Goal: Find specific fact: Find specific fact

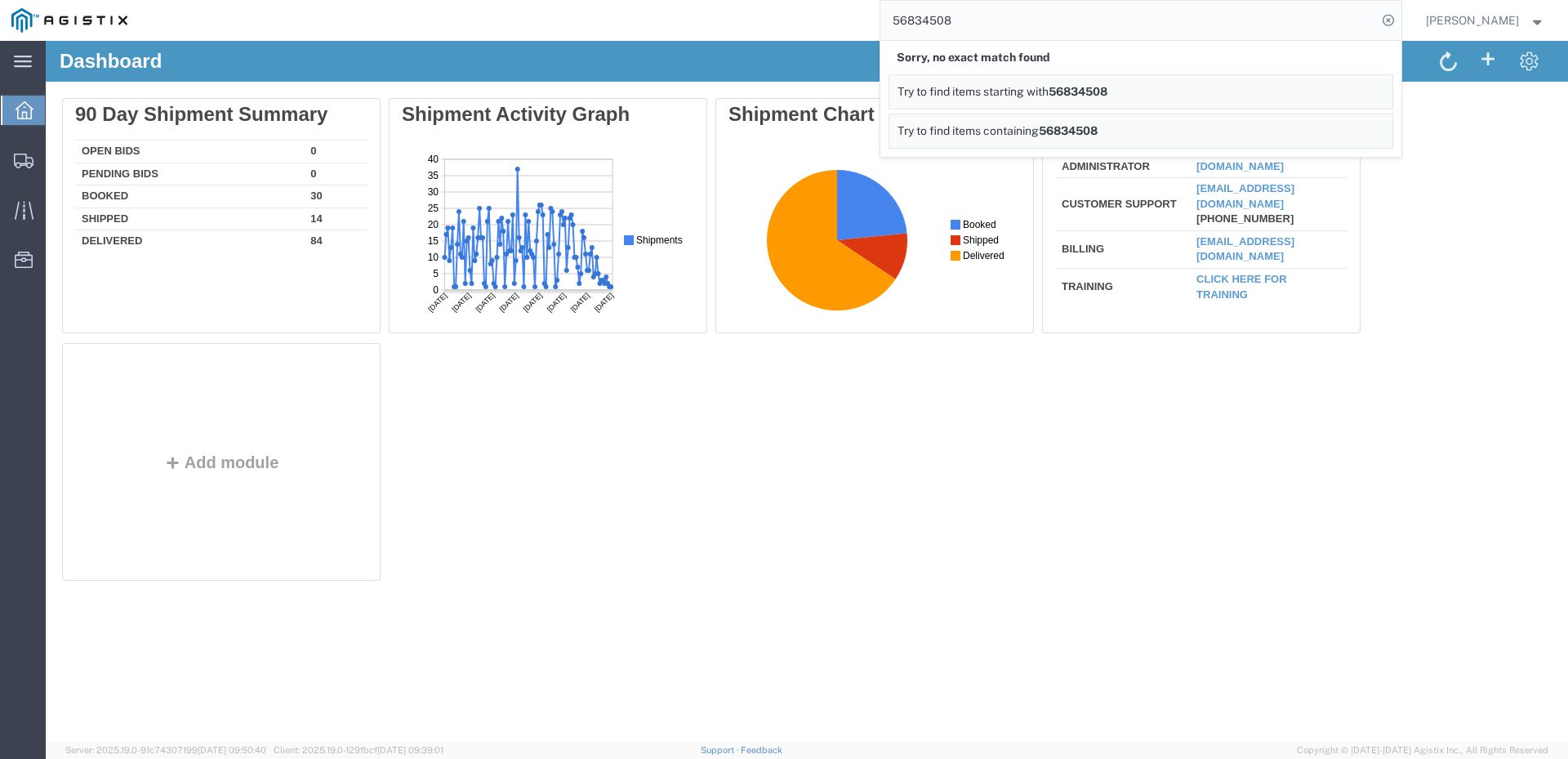
click at [1025, 18] on input "56834508" at bounding box center [1129, 21] width 497 height 39
drag, startPoint x: 1070, startPoint y: 59, endPoint x: 886, endPoint y: 51, distance: 184.2
click at [1400, 19] on icon at bounding box center [1389, 20] width 23 height 23
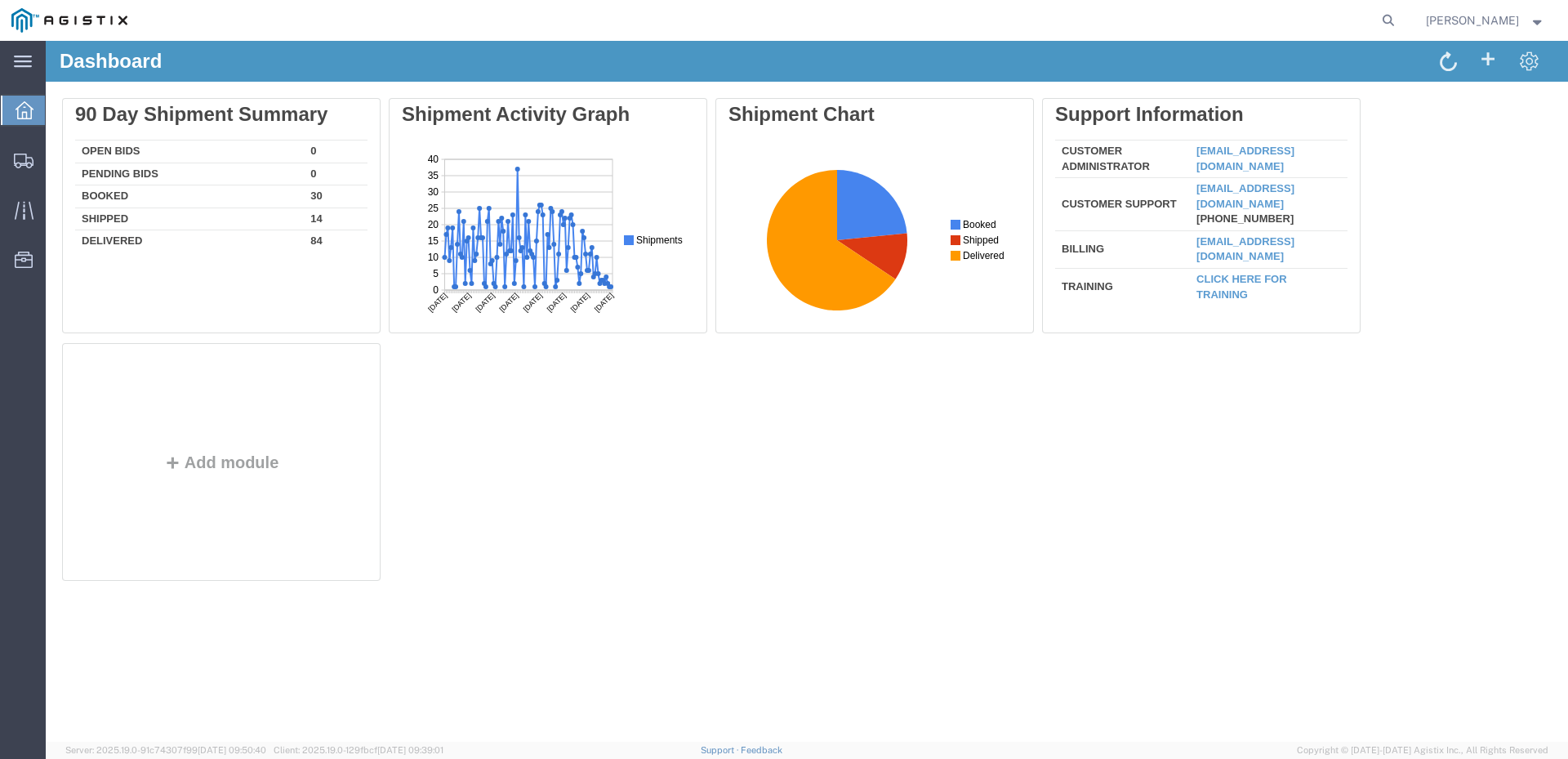
click at [1499, 12] on span "[PERSON_NAME]" at bounding box center [1473, 20] width 93 height 18
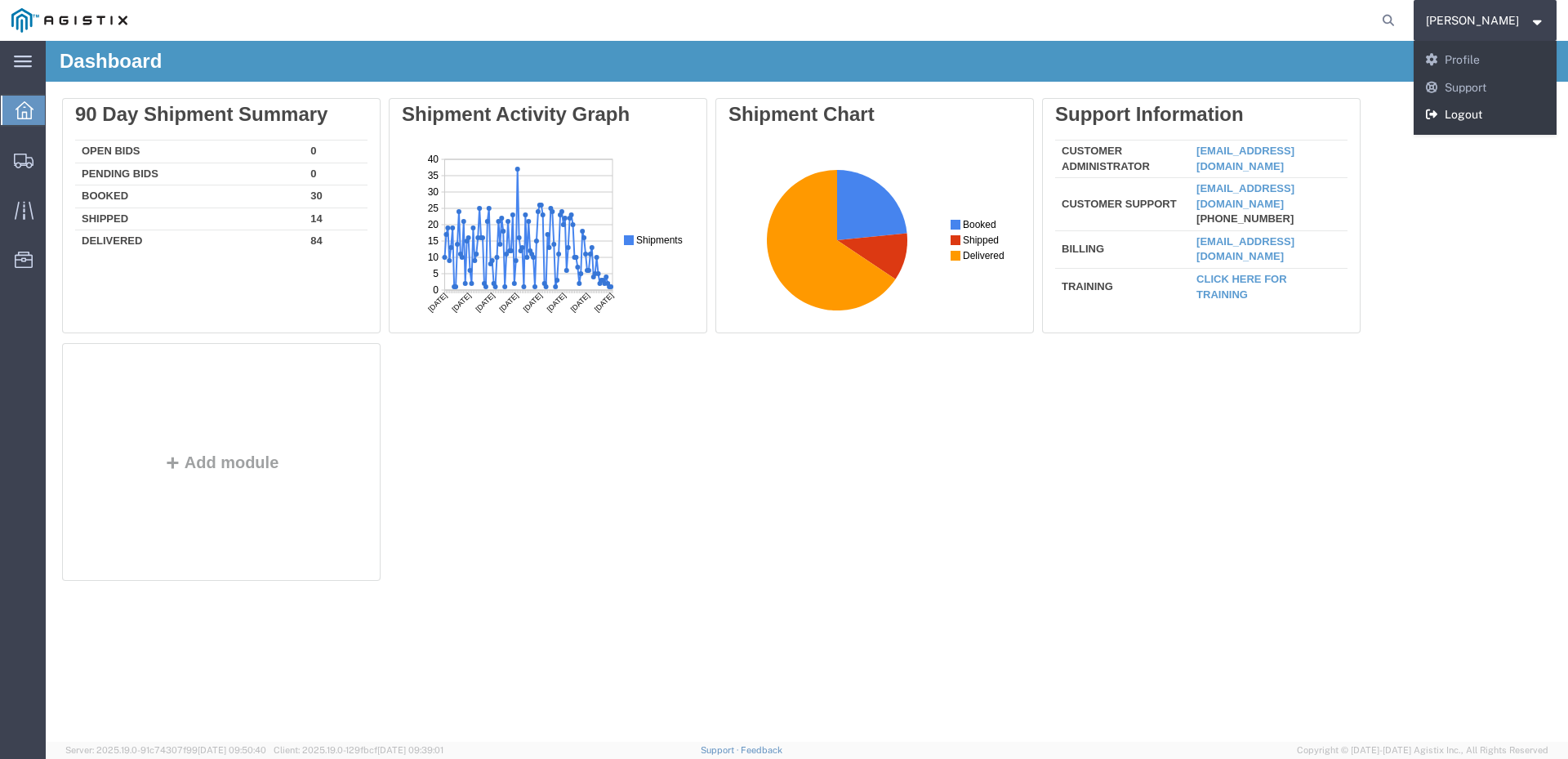
click at [1508, 111] on link "Logout" at bounding box center [1486, 115] width 144 height 27
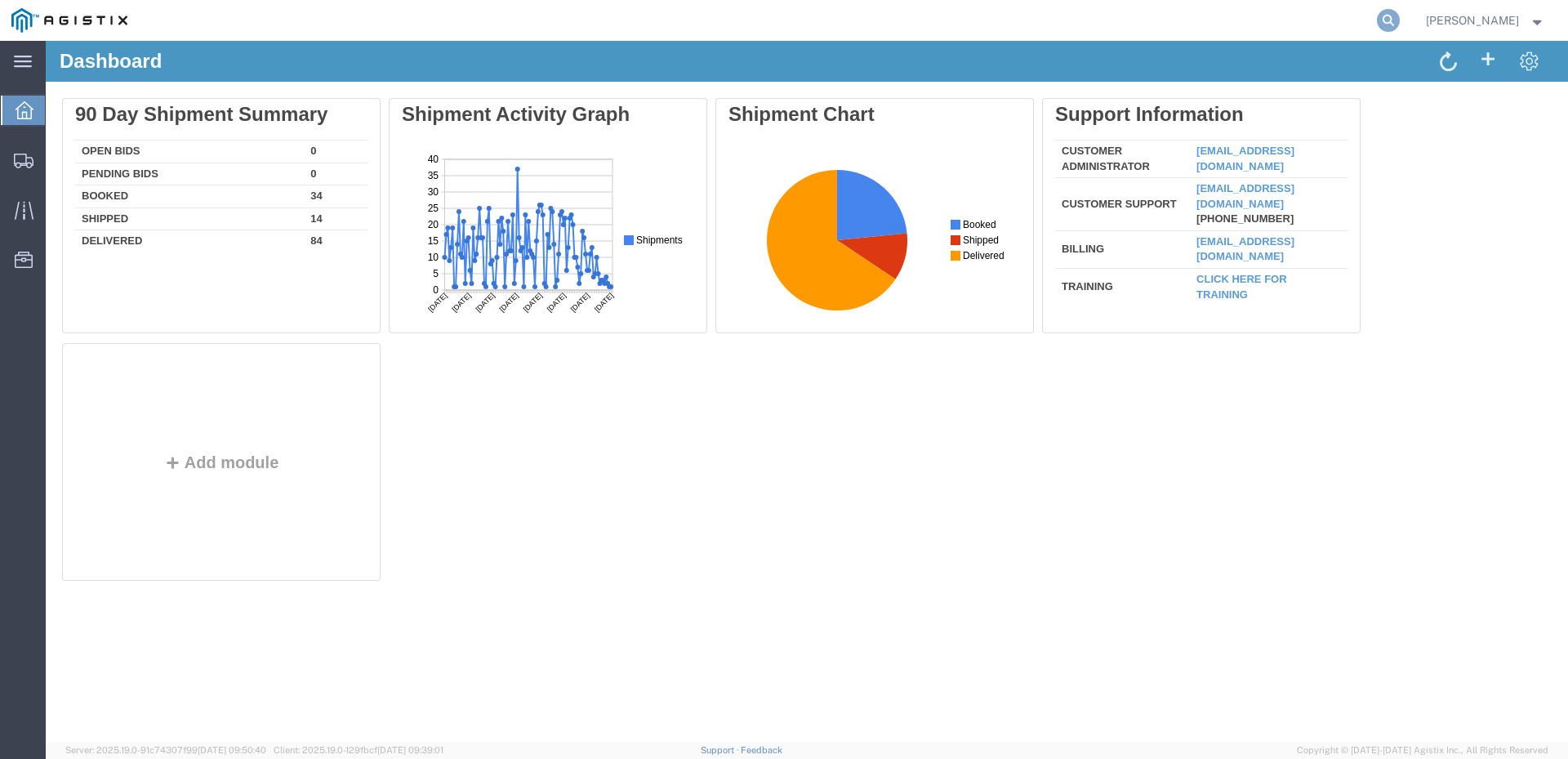
click at [1400, 21] on icon at bounding box center [1389, 20] width 23 height 23
click at [1107, 24] on input "search" at bounding box center [1129, 21] width 497 height 39
paste input "56834508"
type input "56834508"
